Goal: Task Accomplishment & Management: Manage account settings

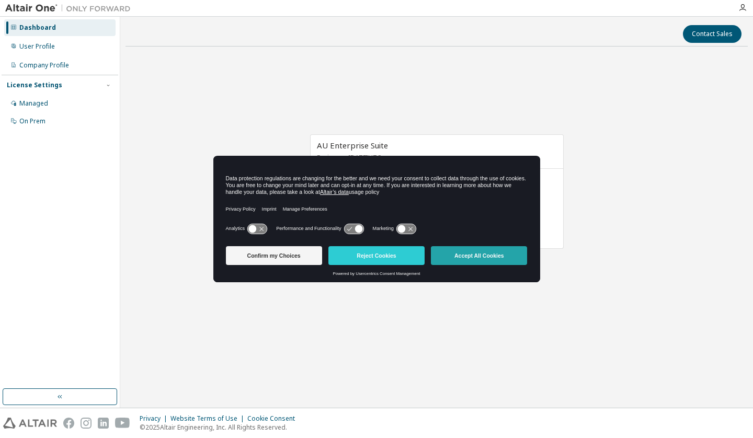
click at [496, 252] on button "Accept All Cookies" at bounding box center [479, 255] width 96 height 19
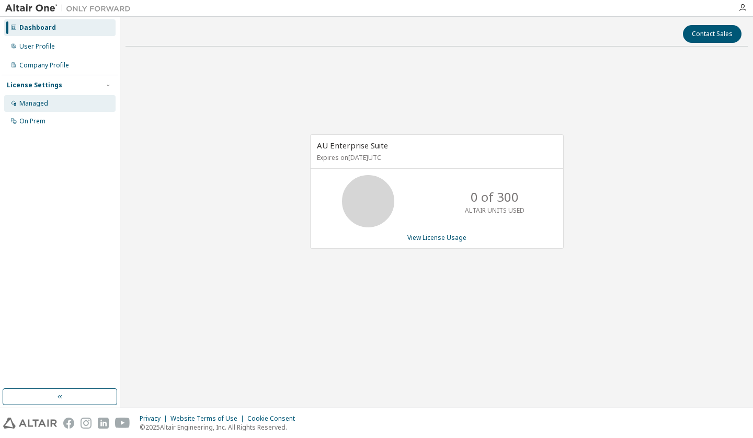
click at [45, 107] on div "Managed" at bounding box center [33, 103] width 29 height 8
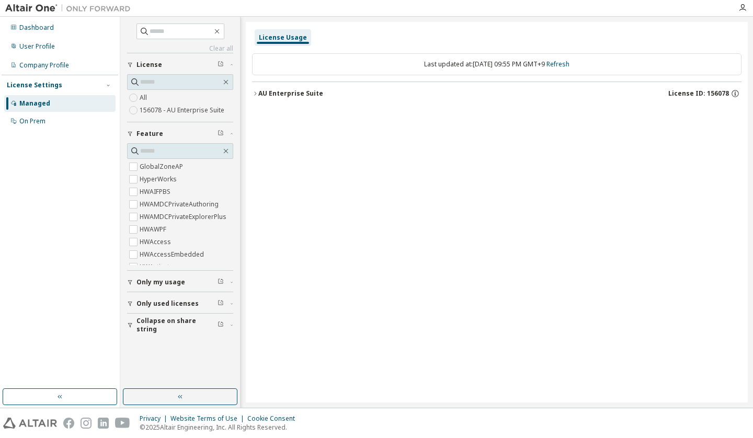
click at [50, 86] on div "License Settings" at bounding box center [34, 85] width 55 height 8
click at [131, 282] on icon "button" at bounding box center [130, 282] width 6 height 6
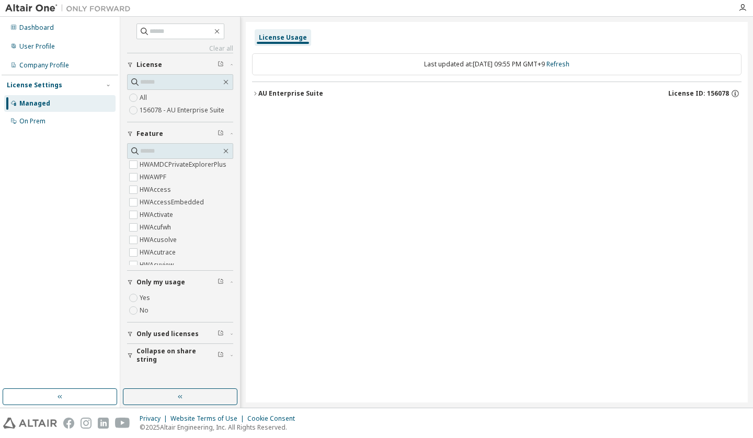
click at [131, 282] on icon "button" at bounding box center [130, 282] width 6 height 6
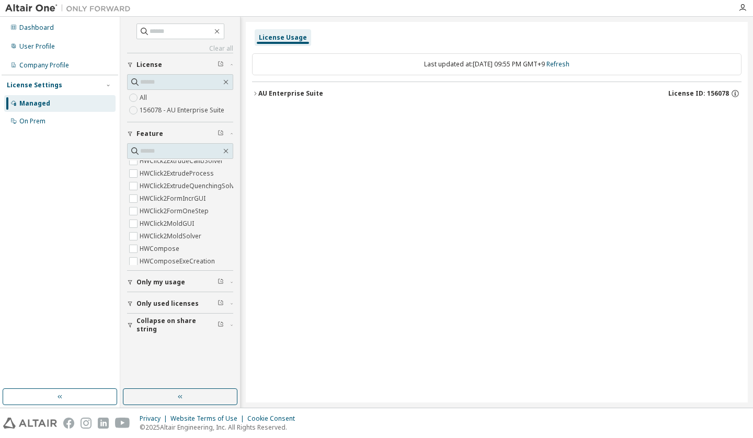
scroll to position [366, 0]
click at [293, 36] on div "License Usage" at bounding box center [283, 37] width 48 height 8
click at [256, 95] on icon "button" at bounding box center [255, 93] width 6 height 6
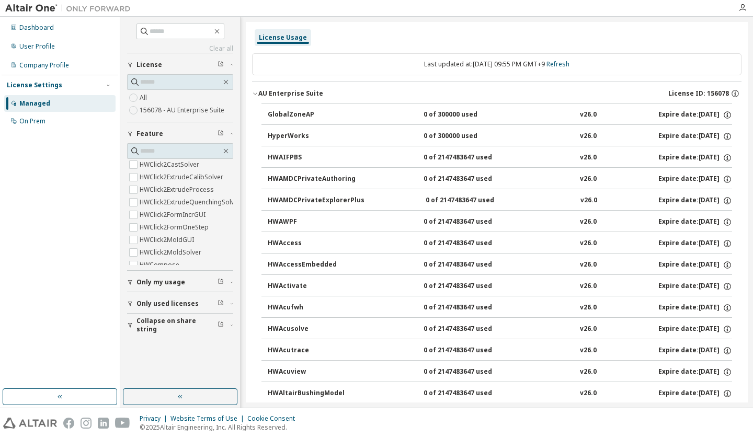
click at [256, 92] on icon "button" at bounding box center [255, 93] width 6 height 6
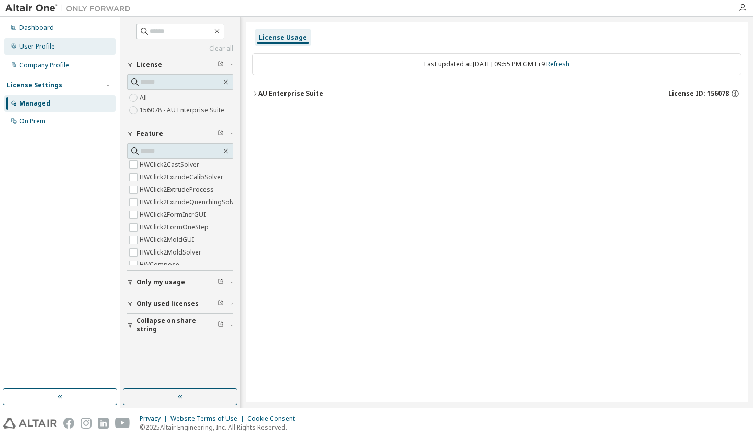
click at [68, 47] on div "User Profile" at bounding box center [59, 46] width 111 height 17
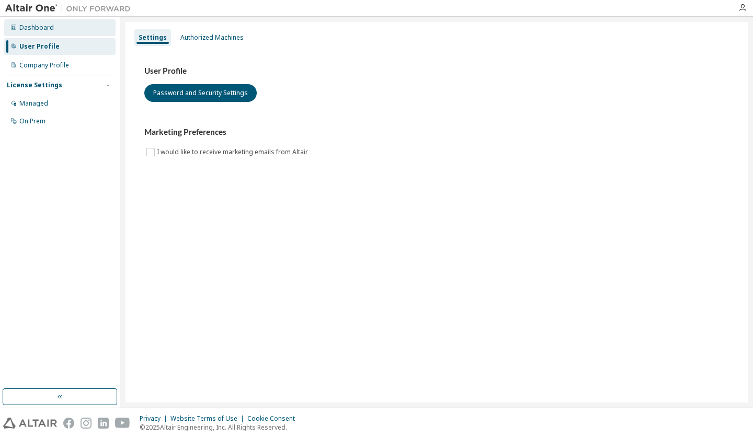
click at [66, 34] on div "Dashboard" at bounding box center [59, 27] width 111 height 17
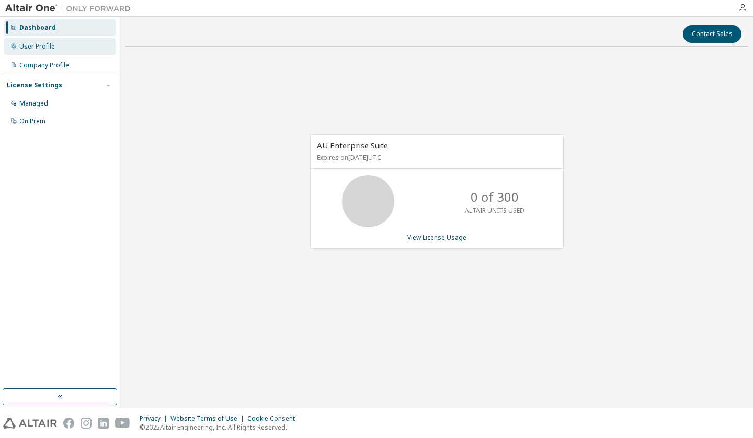
click at [65, 51] on div "User Profile" at bounding box center [59, 46] width 111 height 17
